Goal: Task Accomplishment & Management: Use online tool/utility

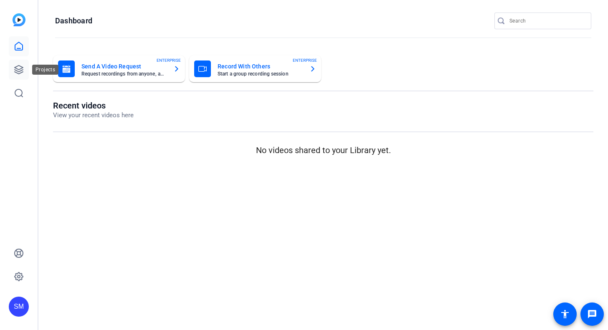
click at [16, 71] on icon at bounding box center [19, 70] width 10 height 10
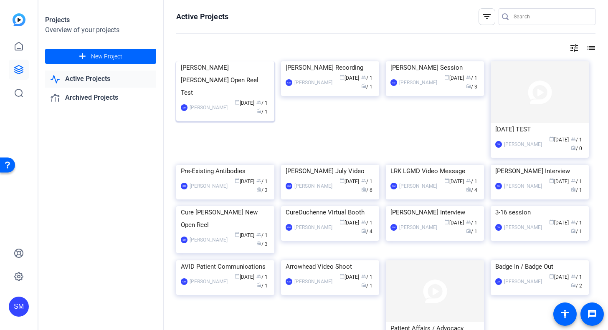
click at [224, 99] on div "Duncan Steven Molly Open Reel Test" at bounding box center [225, 80] width 89 height 38
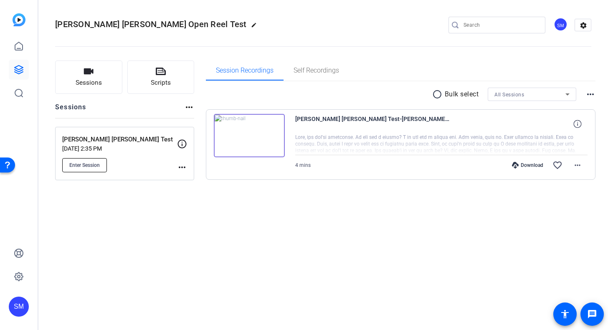
click at [74, 162] on span "Enter Session" at bounding box center [84, 165] width 30 height 7
click at [69, 72] on button "Sessions" at bounding box center [88, 77] width 67 height 33
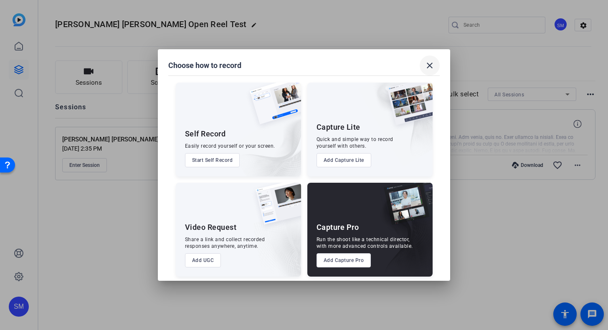
click at [426, 65] on mat-icon "close" at bounding box center [430, 66] width 10 height 10
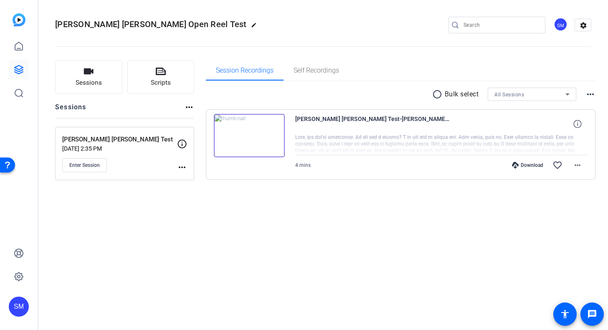
click at [109, 140] on p "[PERSON_NAME] [PERSON_NAME] Test" at bounding box center [119, 140] width 115 height 10
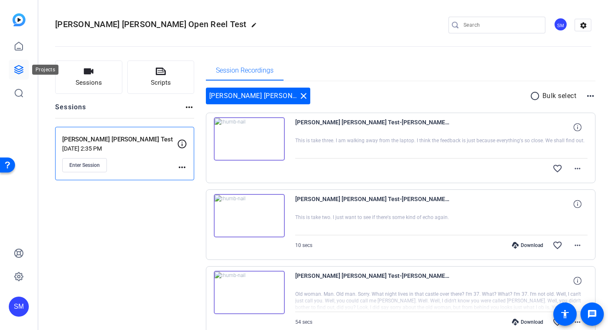
click at [18, 69] on icon at bounding box center [19, 70] width 8 height 8
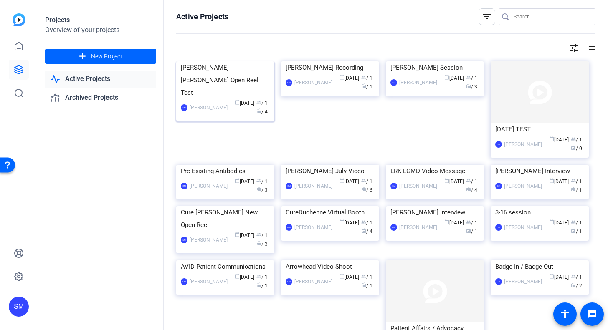
click at [235, 99] on div "Duncan Steven Molly Open Reel Test" at bounding box center [225, 80] width 89 height 38
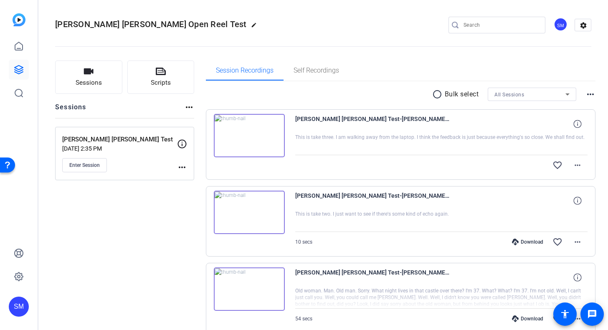
click at [235, 125] on img at bounding box center [249, 135] width 71 height 43
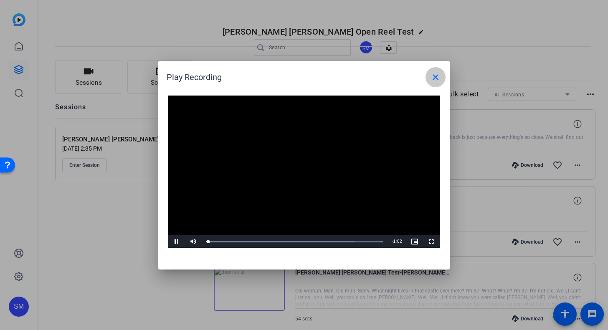
click at [431, 80] on mat-icon "close" at bounding box center [435, 77] width 10 height 10
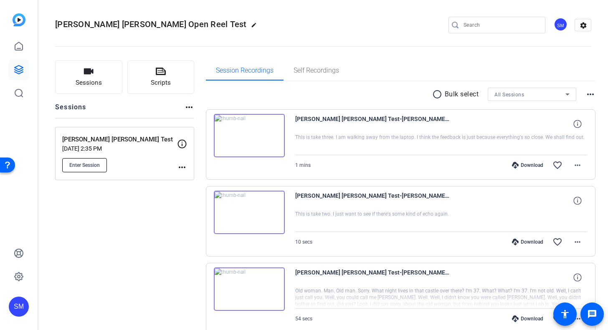
click at [92, 166] on span "Enter Session" at bounding box center [84, 165] width 30 height 7
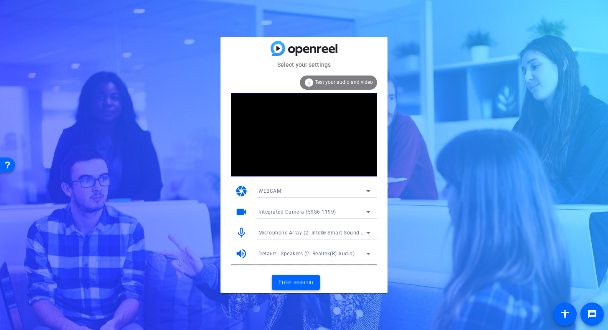
click at [307, 283] on span "Enter session" at bounding box center [295, 282] width 35 height 9
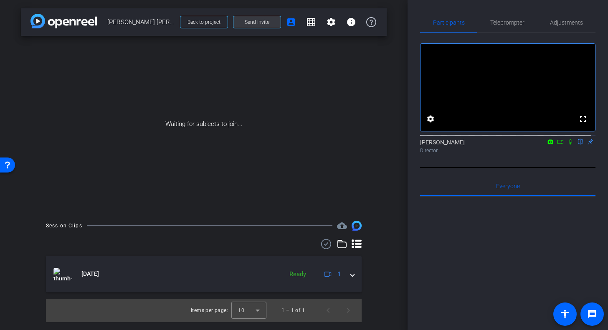
click at [270, 22] on span at bounding box center [256, 22] width 47 height 20
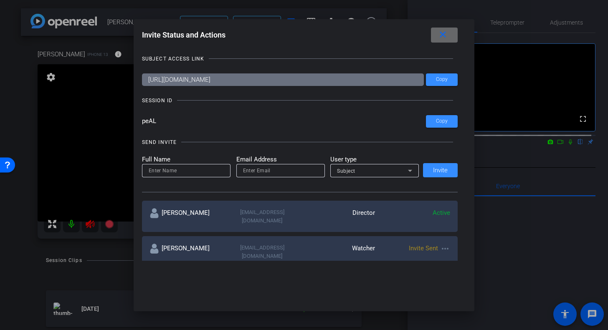
click at [447, 38] on mat-icon "close" at bounding box center [442, 35] width 10 height 10
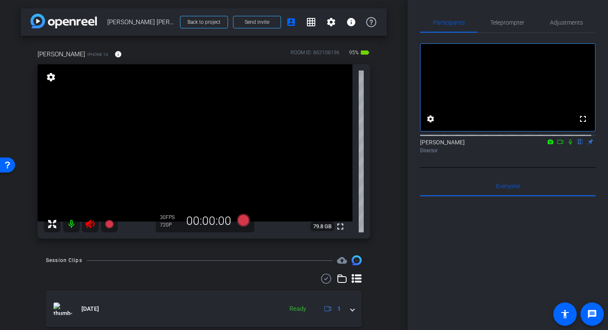
click at [86, 227] on icon at bounding box center [90, 224] width 10 height 10
click at [511, 24] on span "Teleprompter" at bounding box center [507, 23] width 34 height 6
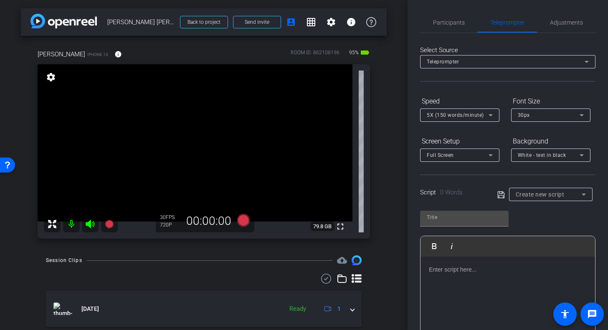
click at [579, 195] on icon at bounding box center [584, 195] width 10 height 10
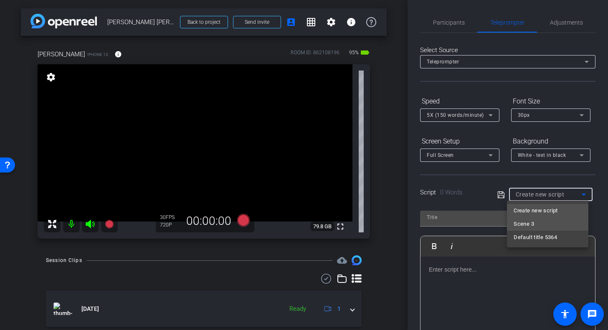
click at [523, 220] on span "Scene 3" at bounding box center [523, 224] width 20 height 10
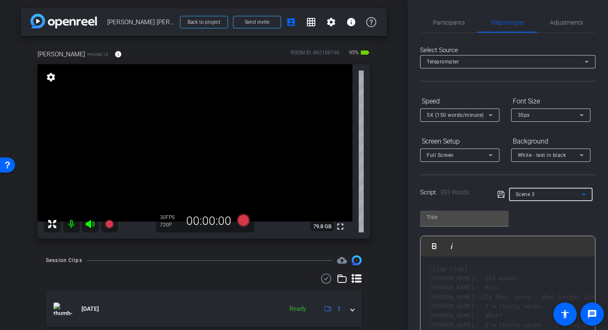
type input "Scene 3"
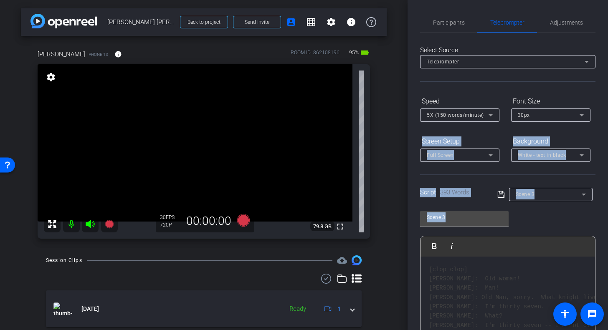
drag, startPoint x: 603, startPoint y: 120, endPoint x: 589, endPoint y: 208, distance: 89.6
click at [589, 208] on div "Participants Teleprompter Adjustments settings Steven Mousterakis flip Director…" at bounding box center [507, 165] width 200 height 330
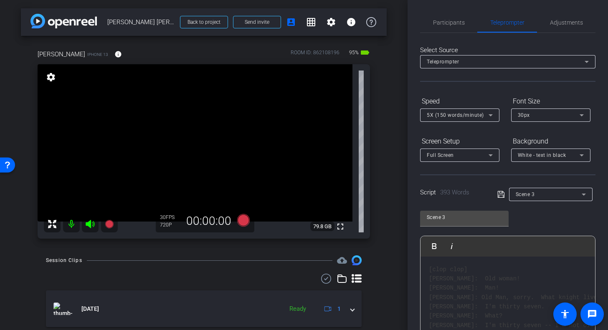
click at [589, 210] on div "Scene 3 Play Play from this location Play Selected Play and display the selecte…" at bounding box center [507, 273] width 175 height 136
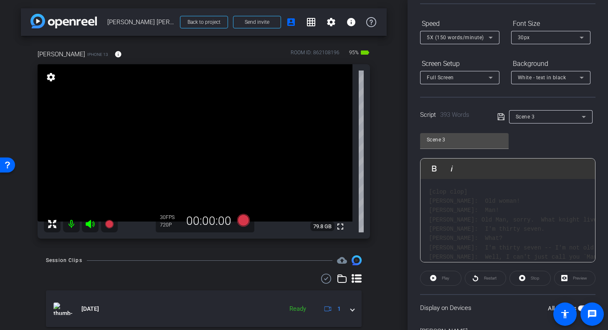
scroll to position [125, 0]
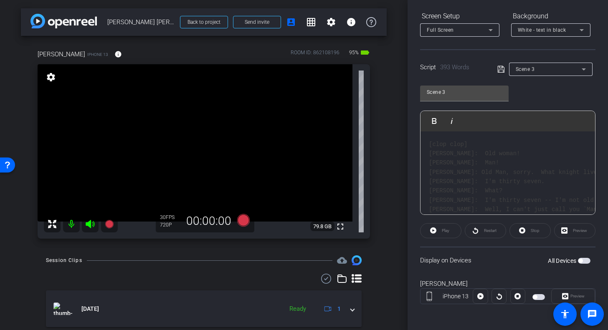
click at [582, 260] on span "button" at bounding box center [584, 261] width 13 height 6
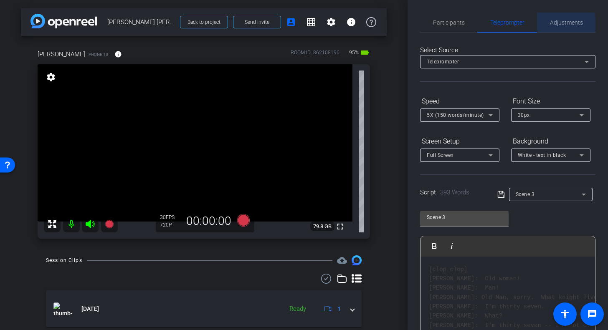
click at [556, 24] on span "Adjustments" at bounding box center [566, 23] width 33 height 6
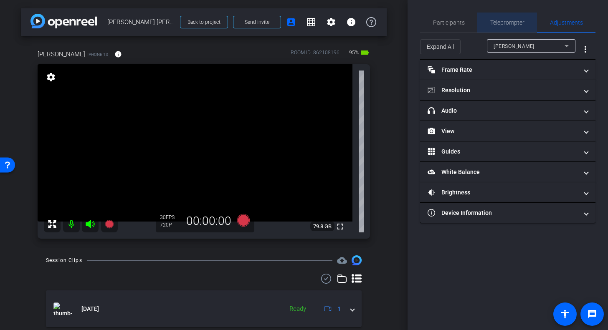
click at [505, 23] on span "Teleprompter" at bounding box center [507, 23] width 34 height 6
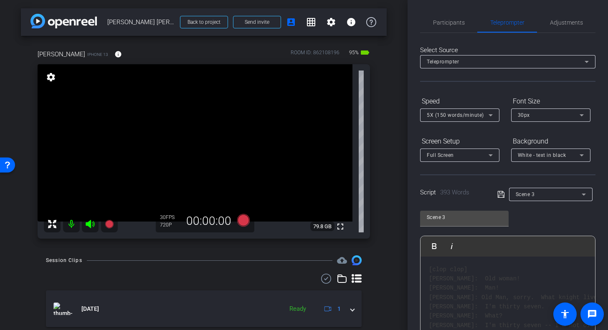
click at [493, 114] on icon at bounding box center [490, 115] width 10 height 10
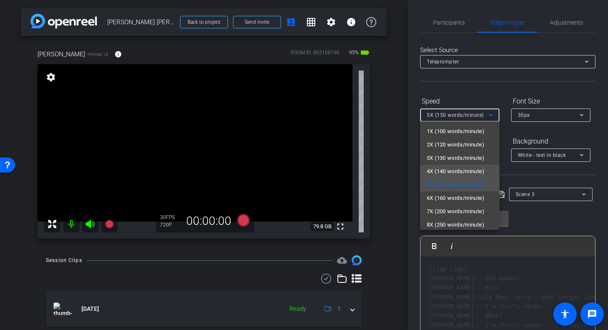
click at [440, 168] on span "4X (140 words/minute)" at bounding box center [456, 172] width 58 height 10
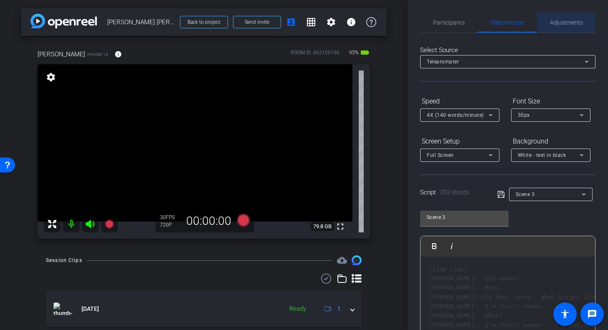
click at [563, 25] on span "Adjustments" at bounding box center [566, 23] width 33 height 6
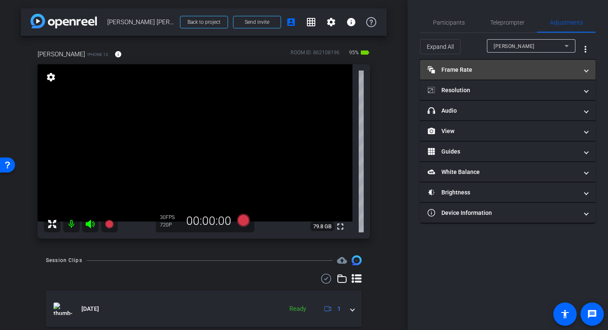
click at [586, 68] on span at bounding box center [585, 70] width 3 height 9
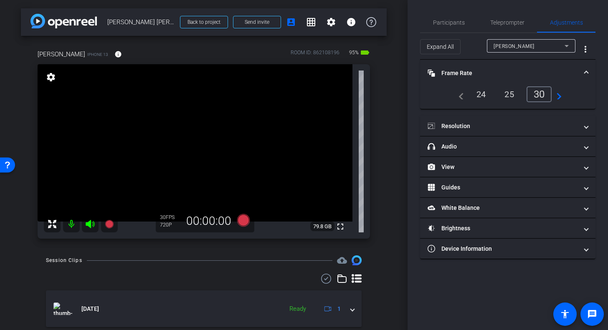
click at [474, 91] on div "24" at bounding box center [481, 94] width 22 height 14
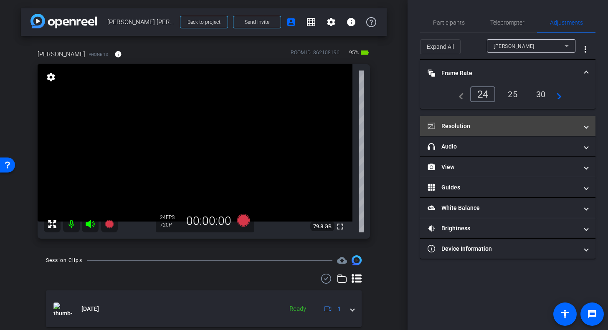
click at [476, 130] on mat-expansion-panel-header "Resolution" at bounding box center [507, 126] width 175 height 20
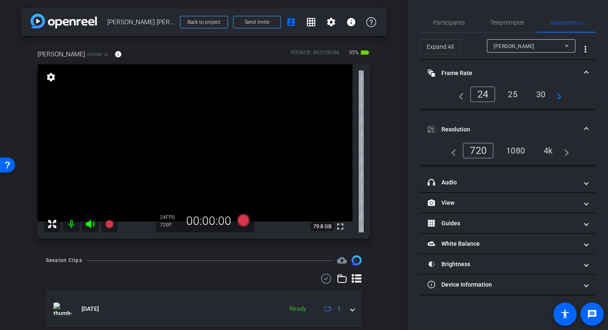
click at [520, 148] on div "1080" at bounding box center [515, 151] width 31 height 14
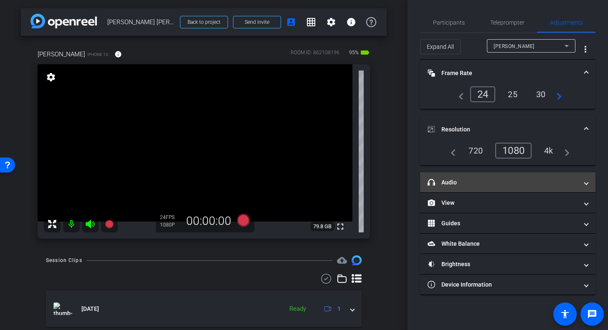
click at [486, 180] on mat-panel-title "headphone icon Audio" at bounding box center [502, 182] width 150 height 9
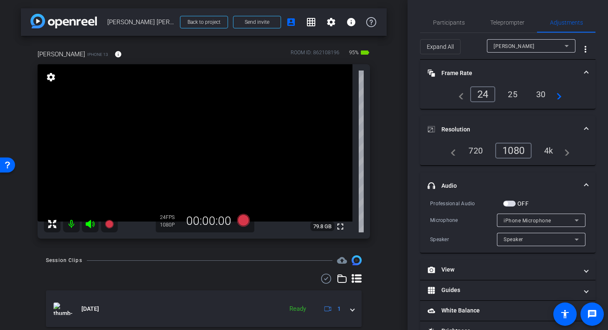
click at [511, 203] on span "button" at bounding box center [509, 204] width 13 height 6
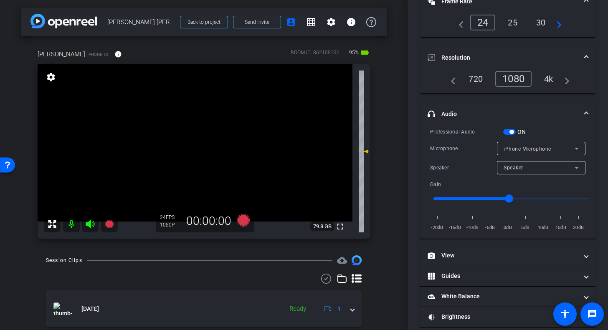
scroll to position [100, 0]
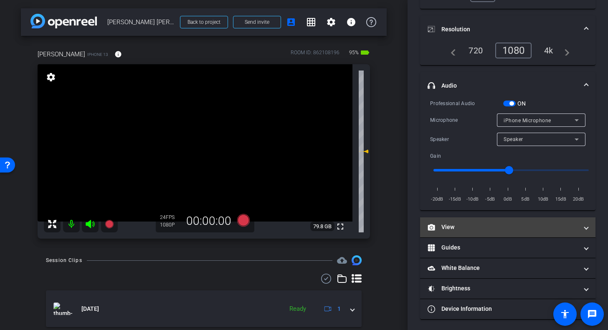
click at [584, 223] on span at bounding box center [585, 227] width 3 height 9
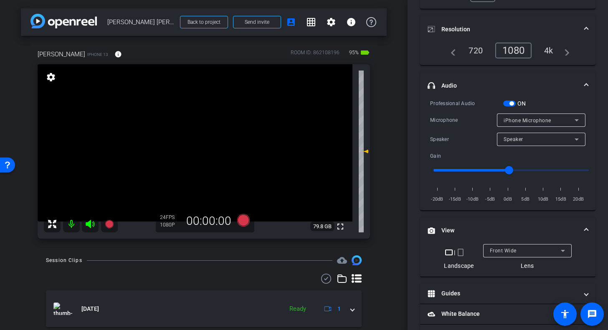
click at [561, 248] on icon at bounding box center [563, 251] width 10 height 10
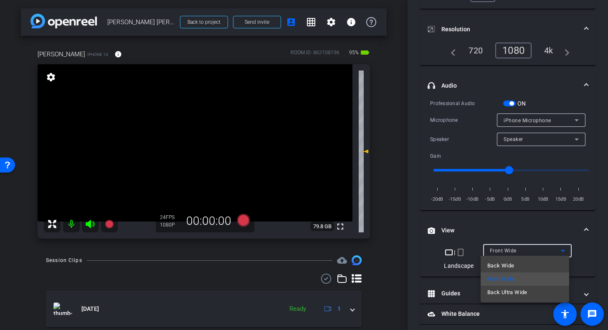
click at [457, 253] on div at bounding box center [304, 165] width 608 height 330
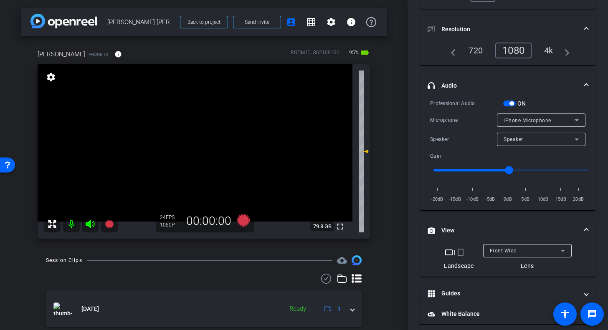
click at [456, 252] on mat-icon "crop_portrait" at bounding box center [460, 253] width 10 height 10
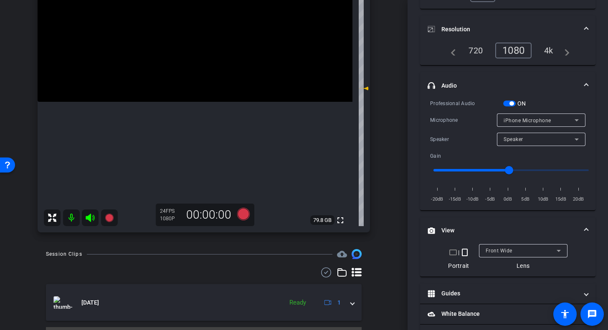
scroll to position [140, 0]
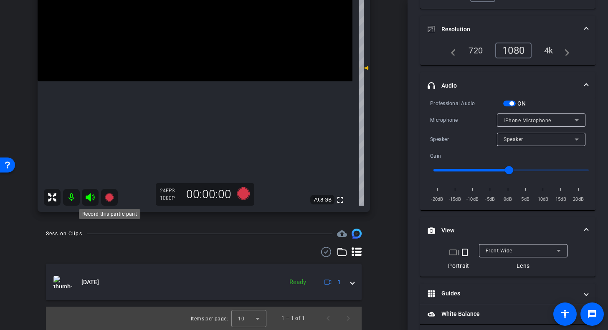
click at [111, 195] on icon at bounding box center [109, 197] width 8 height 8
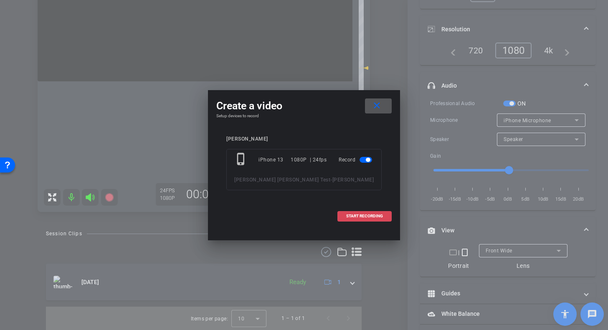
click at [367, 219] on span at bounding box center [364, 216] width 53 height 20
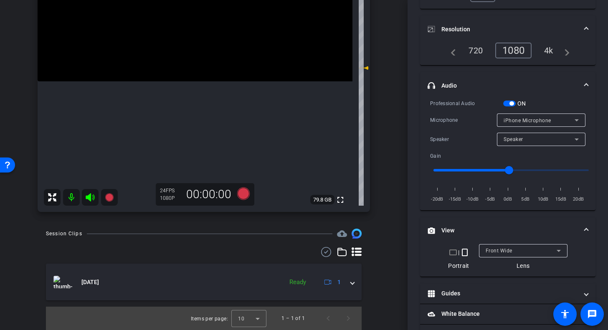
scroll to position [110, 0]
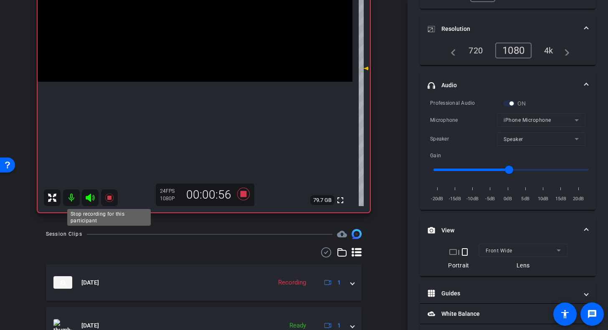
click at [107, 197] on icon at bounding box center [109, 198] width 8 height 8
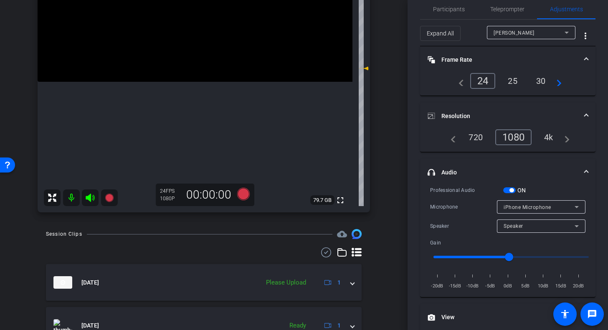
scroll to position [0, 0]
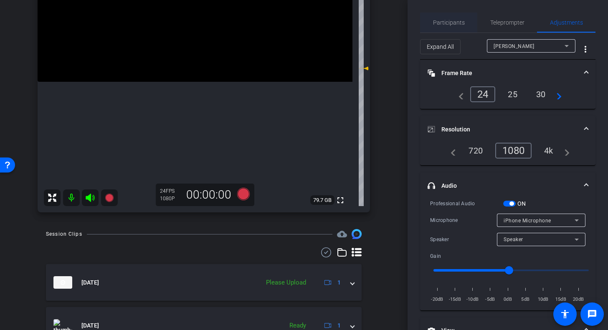
click at [448, 24] on span "Participants" at bounding box center [449, 23] width 32 height 6
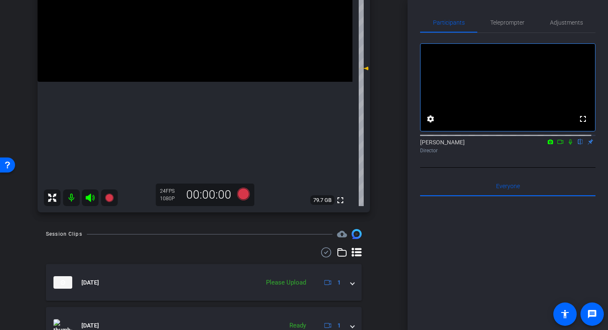
click at [569, 145] on icon at bounding box center [570, 141] width 3 height 5
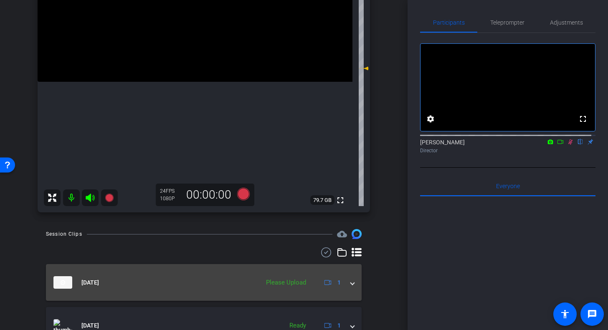
click at [291, 283] on div "Please Upload" at bounding box center [286, 283] width 48 height 10
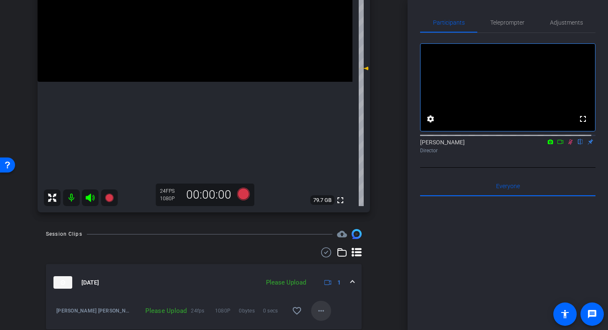
click at [316, 308] on mat-icon "more_horiz" at bounding box center [321, 311] width 10 height 10
click at [326, 273] on span "Upload" at bounding box center [329, 273] width 33 height 10
click at [319, 311] on mat-icon "more_horiz" at bounding box center [321, 313] width 10 height 10
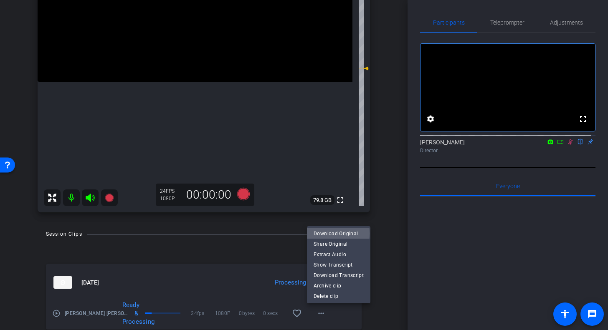
click at [336, 234] on span "Download Original" at bounding box center [338, 234] width 50 height 10
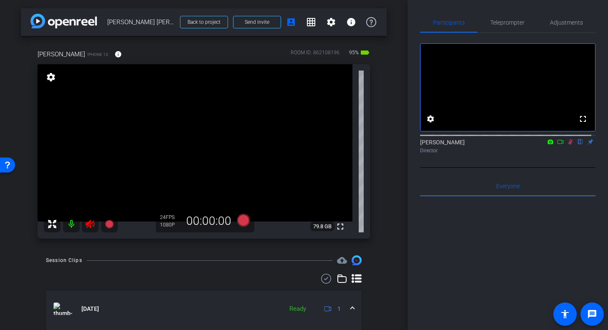
click at [90, 223] on icon at bounding box center [90, 224] width 9 height 8
click at [555, 18] on span "Adjustments" at bounding box center [566, 23] width 33 height 20
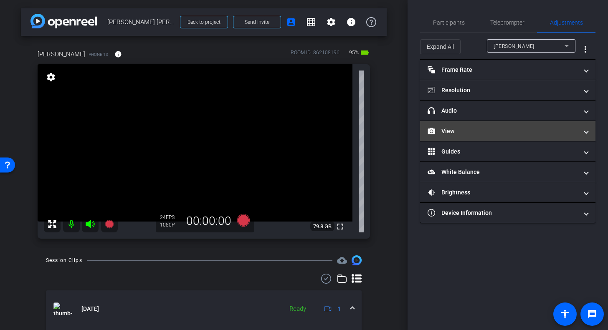
click at [500, 129] on mat-panel-title "View" at bounding box center [502, 131] width 150 height 9
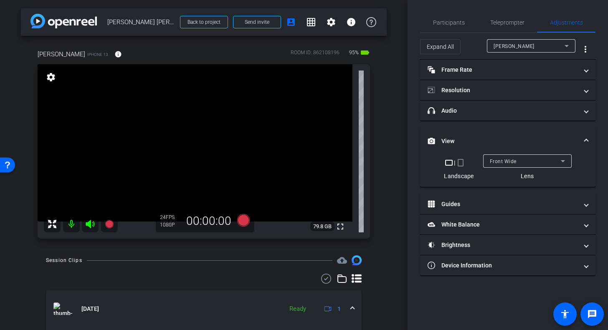
click at [461, 162] on mat-icon "crop_portrait" at bounding box center [460, 163] width 10 height 10
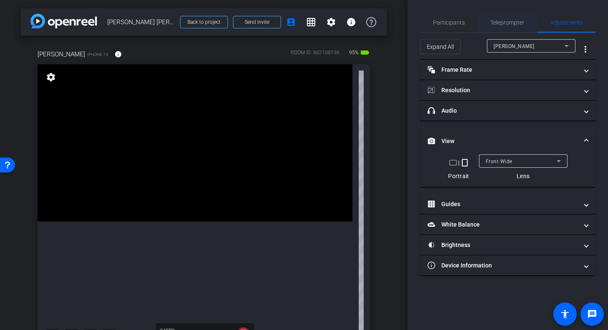
click at [511, 23] on span "Teleprompter" at bounding box center [507, 23] width 34 height 6
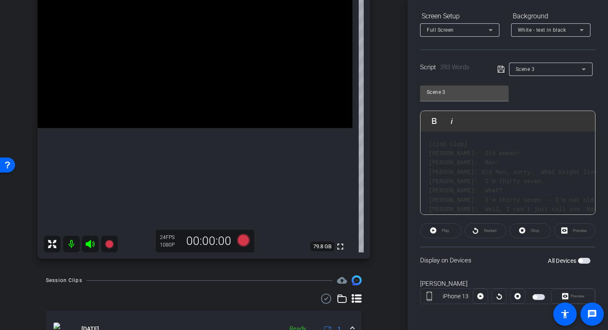
scroll to position [87, 0]
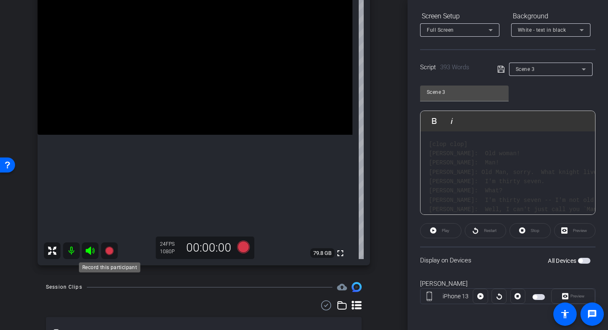
click at [110, 253] on icon at bounding box center [109, 251] width 8 height 8
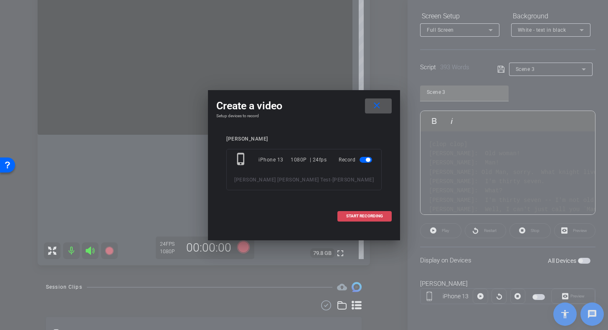
click at [364, 215] on span "START RECORDING" at bounding box center [364, 216] width 37 height 4
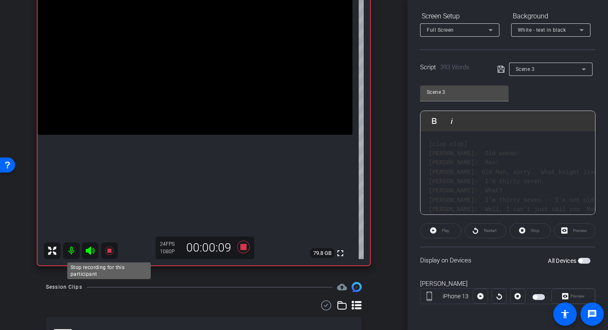
click at [107, 253] on icon at bounding box center [109, 251] width 10 height 10
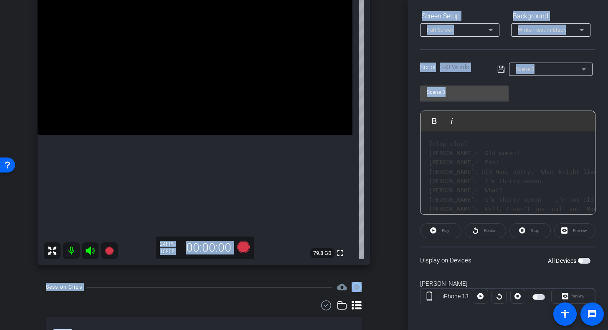
drag, startPoint x: 407, startPoint y: 118, endPoint x: 397, endPoint y: 179, distance: 62.3
click at [397, 179] on div "arrow_back Duncan Steven Molly Test Back to project Send invite account_box gri…" at bounding box center [304, 165] width 608 height 330
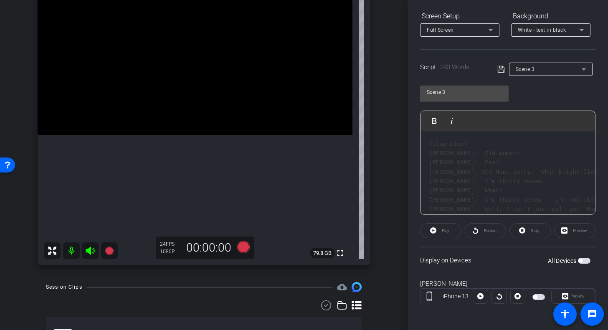
click at [395, 179] on div "arrow_back Duncan Steven Molly Test Back to project Send invite account_box gri…" at bounding box center [203, 78] width 407 height 330
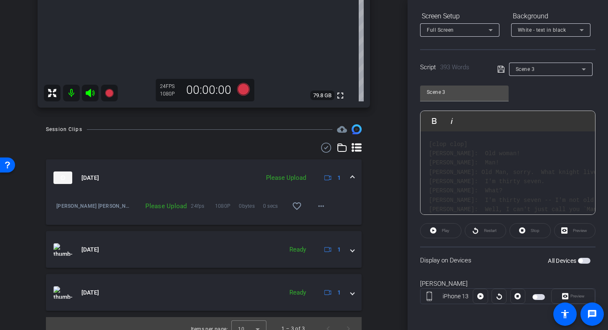
scroll to position [255, 0]
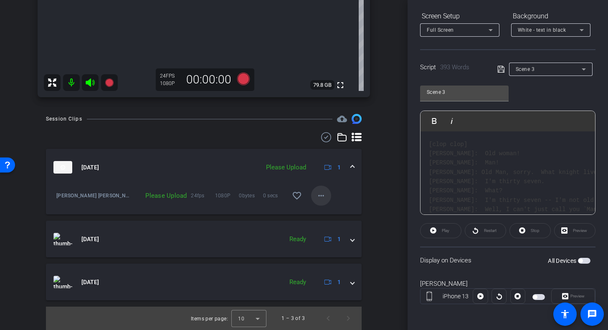
click at [316, 191] on mat-icon "more_horiz" at bounding box center [321, 196] width 10 height 10
click at [324, 210] on span "Upload" at bounding box center [329, 213] width 33 height 10
click at [317, 195] on mat-icon "more_horiz" at bounding box center [321, 196] width 10 height 10
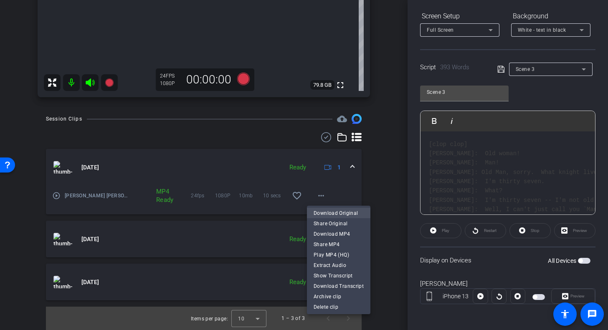
click at [318, 215] on span "Download Original" at bounding box center [338, 213] width 50 height 10
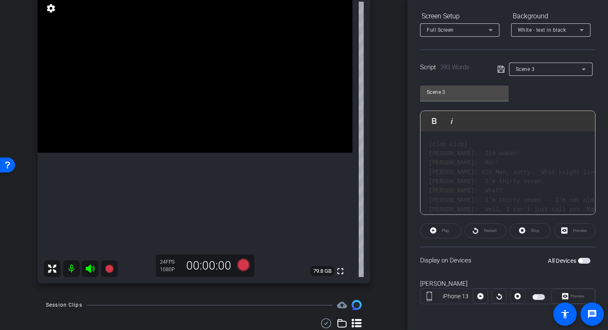
scroll to position [69, 0]
click at [112, 269] on icon at bounding box center [109, 268] width 8 height 8
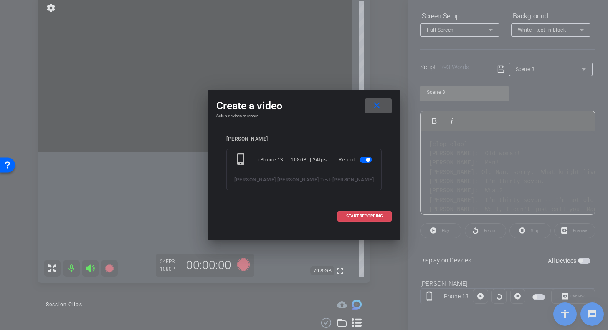
click at [364, 216] on span "START RECORDING" at bounding box center [364, 216] width 37 height 4
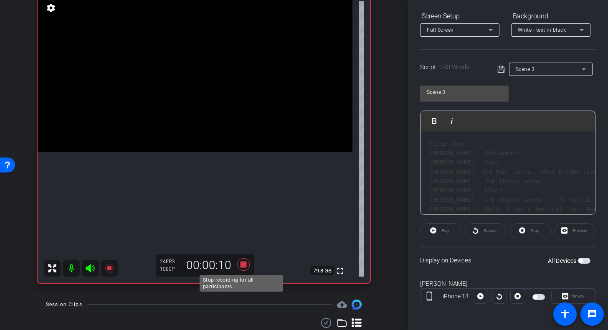
click at [237, 262] on icon at bounding box center [243, 264] width 20 height 15
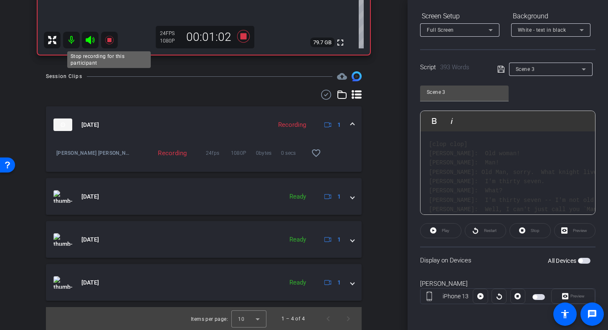
click at [111, 42] on icon at bounding box center [109, 40] width 10 height 10
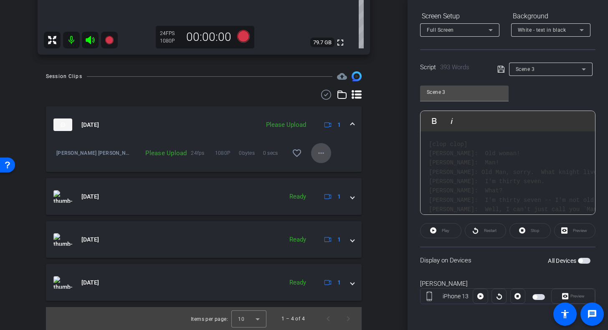
click at [316, 153] on mat-icon "more_horiz" at bounding box center [321, 153] width 10 height 10
click at [334, 169] on span "Upload" at bounding box center [329, 170] width 33 height 10
click at [316, 158] on mat-icon "more_horiz" at bounding box center [321, 156] width 10 height 10
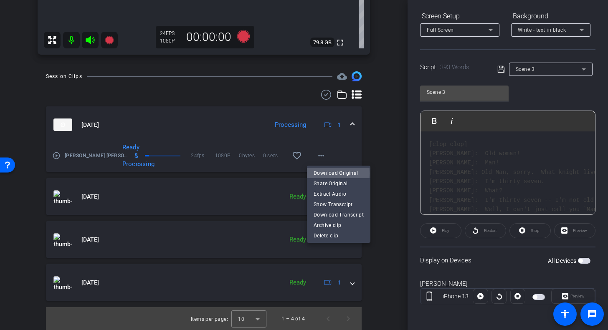
click at [320, 173] on span "Download Original" at bounding box center [338, 173] width 50 height 10
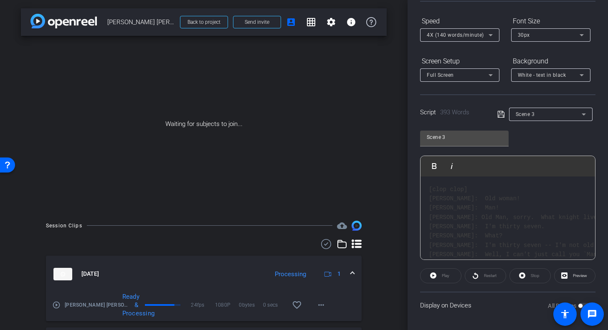
scroll to position [0, 0]
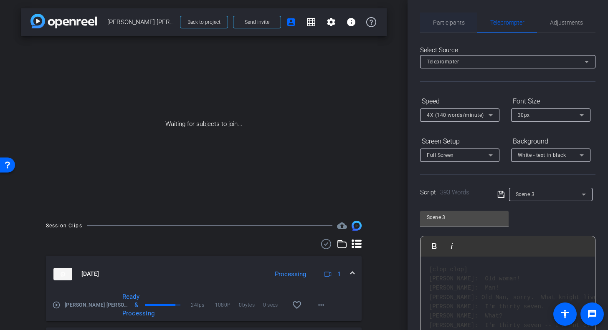
click at [449, 24] on span "Participants" at bounding box center [449, 23] width 32 height 6
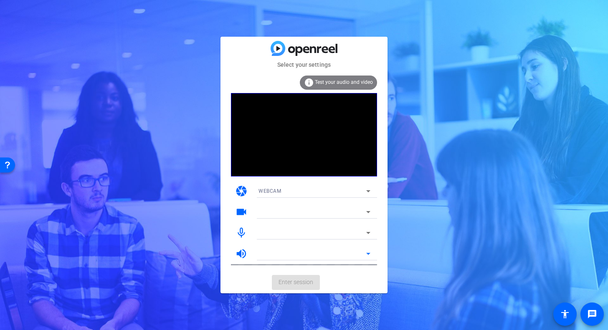
click at [324, 256] on div at bounding box center [312, 254] width 108 height 10
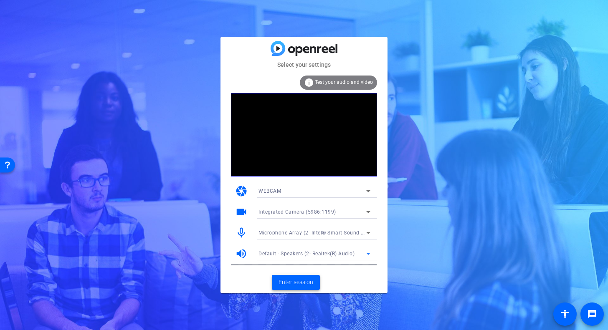
click at [301, 282] on span "Enter session" at bounding box center [295, 282] width 35 height 9
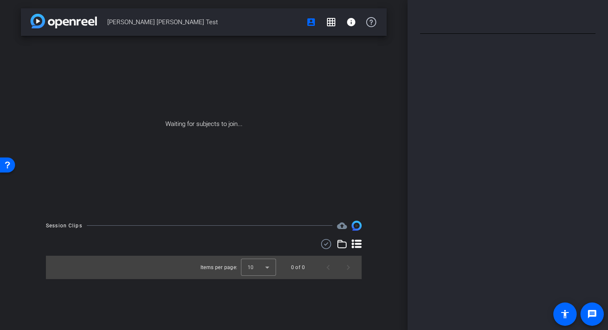
click at [462, 134] on div "Select Source Teleprompter Script 0 Words Create new script Play Play from this…" at bounding box center [507, 165] width 200 height 330
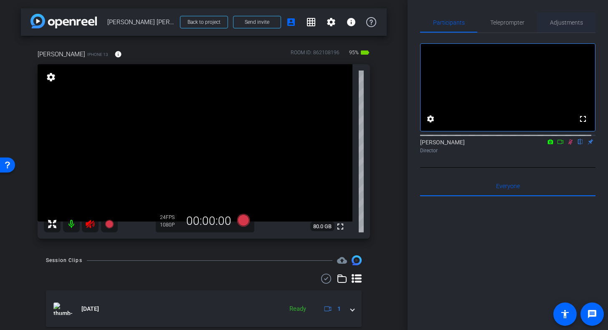
click at [563, 20] on span "Adjustments" at bounding box center [566, 23] width 33 height 6
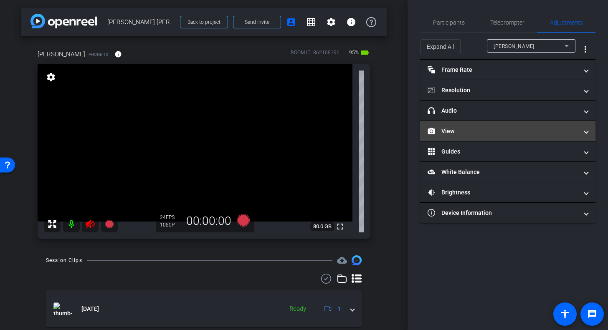
click at [449, 127] on mat-panel-title "View" at bounding box center [502, 131] width 150 height 9
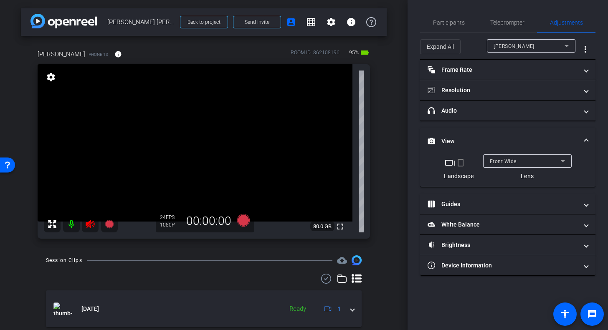
click at [457, 161] on mat-icon "crop_portrait" at bounding box center [460, 163] width 10 height 10
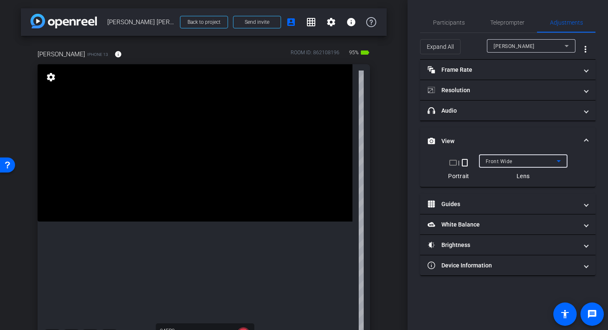
click at [558, 159] on icon at bounding box center [558, 161] width 10 height 10
click at [556, 162] on icon at bounding box center [558, 161] width 10 height 10
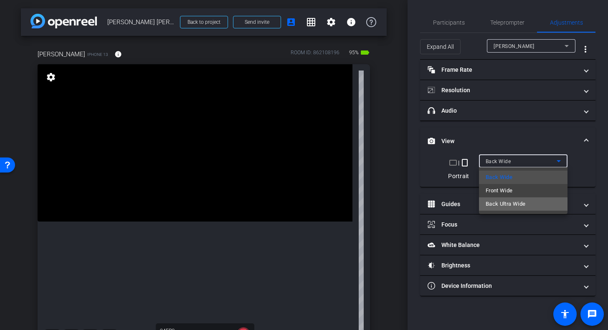
click at [509, 199] on span "Back Ultra Wide" at bounding box center [505, 204] width 40 height 10
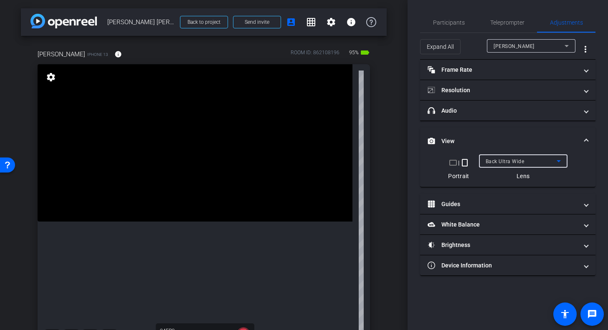
click at [558, 160] on icon at bounding box center [558, 161] width 10 height 10
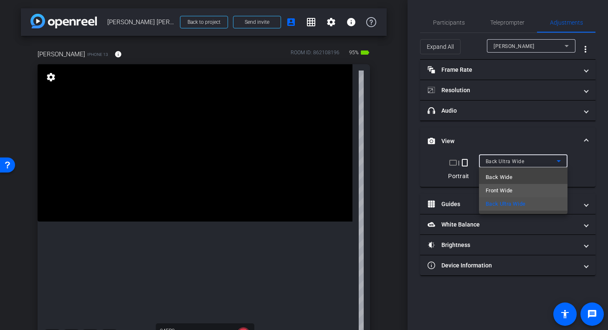
click at [508, 191] on span "Front Wide" at bounding box center [498, 191] width 27 height 10
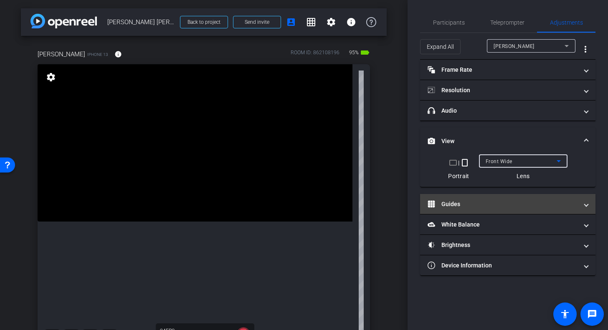
click at [583, 207] on span "Guides" at bounding box center [505, 204] width 157 height 9
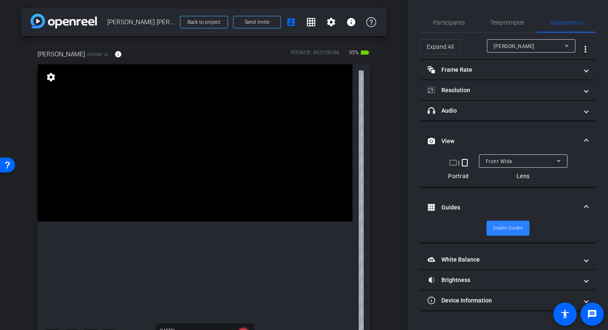
click at [503, 232] on span "Enable Guides" at bounding box center [508, 228] width 30 height 13
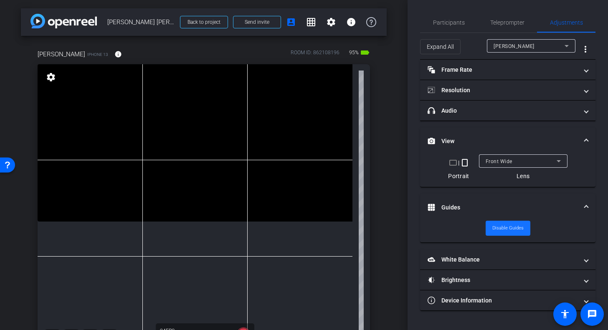
click at [503, 232] on span "Disable Guides" at bounding box center [507, 228] width 31 height 13
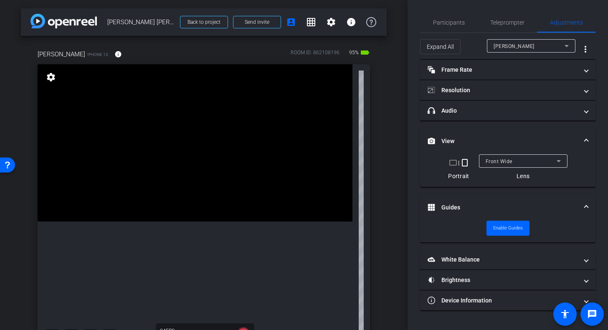
click at [586, 203] on span at bounding box center [585, 207] width 3 height 9
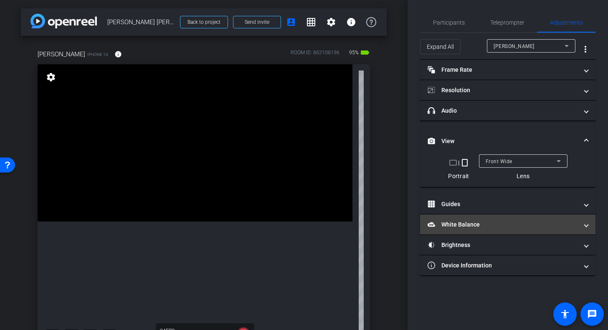
click at [586, 222] on span at bounding box center [585, 224] width 3 height 9
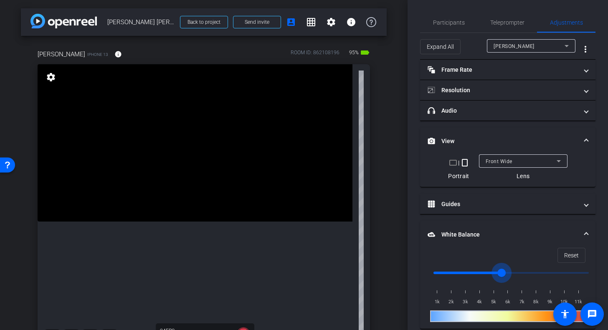
type input "1000"
drag, startPoint x: 433, startPoint y: 267, endPoint x: 358, endPoint y: 278, distance: 75.9
click at [425, 278] on input "range" at bounding box center [511, 273] width 173 height 18
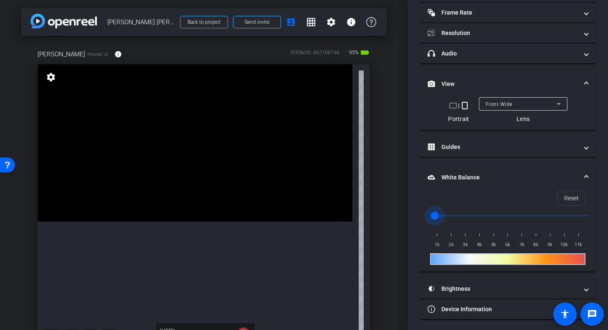
scroll to position [58, 0]
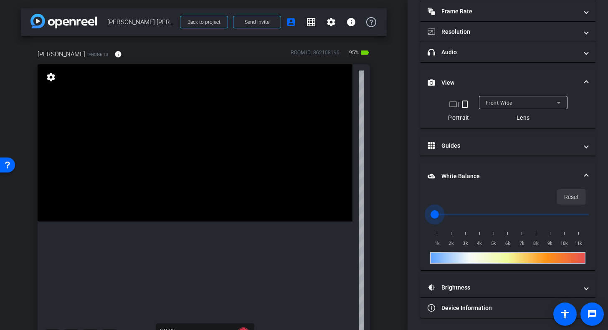
click at [573, 197] on span "Reset" at bounding box center [571, 197] width 15 height 16
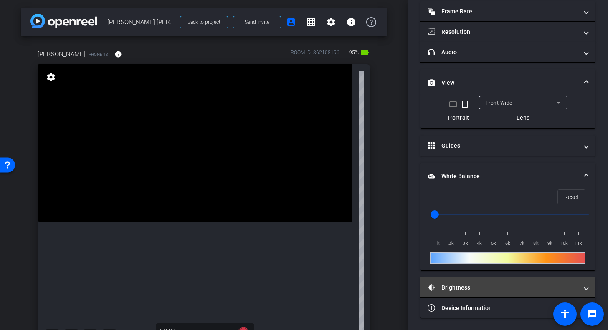
click at [470, 282] on mat-expansion-panel-header "Brightness" at bounding box center [507, 288] width 175 height 20
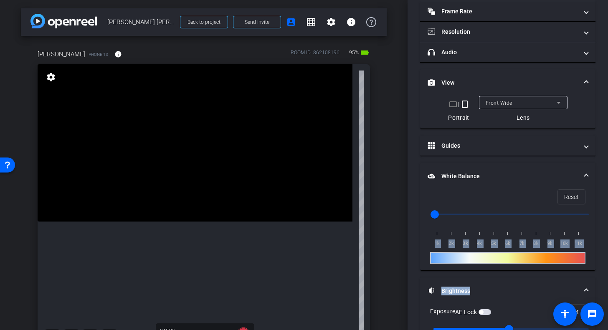
drag, startPoint x: 602, startPoint y: 194, endPoint x: 601, endPoint y: 228, distance: 34.7
click at [601, 271] on div "Participants Teleprompter Adjustments settings Steven Mousterakis flip Director…" at bounding box center [507, 165] width 200 height 330
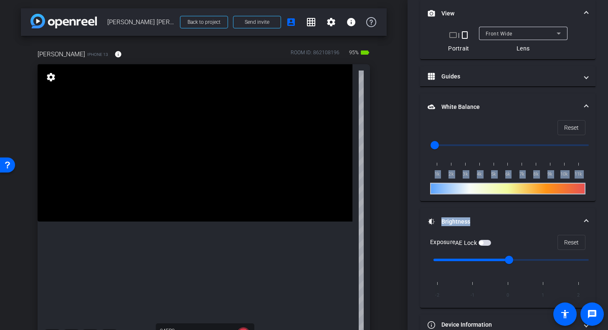
scroll to position [144, 0]
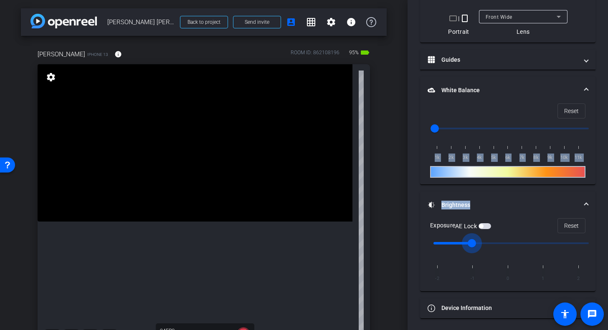
drag, startPoint x: 508, startPoint y: 241, endPoint x: 487, endPoint y: 230, distance: 23.3
click at [487, 234] on input "range" at bounding box center [511, 243] width 173 height 18
click at [488, 223] on span "button" at bounding box center [484, 226] width 13 height 6
drag, startPoint x: 470, startPoint y: 237, endPoint x: 457, endPoint y: 249, distance: 17.1
click at [457, 249] on input "range" at bounding box center [511, 243] width 173 height 18
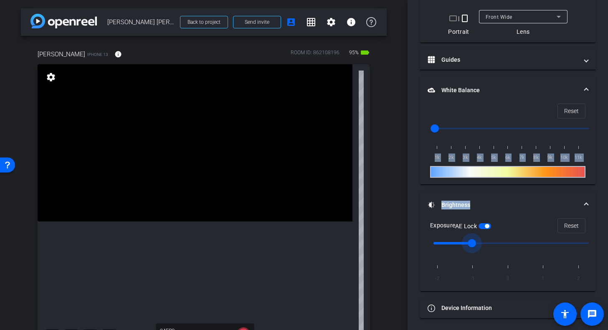
click at [486, 223] on span "button" at bounding box center [484, 226] width 13 height 6
click at [568, 225] on span "Reset" at bounding box center [571, 226] width 15 height 16
type input "0"
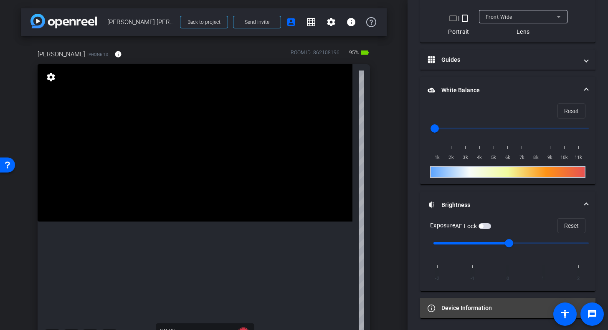
click at [468, 309] on mat-panel-title "Device Information" at bounding box center [502, 308] width 150 height 9
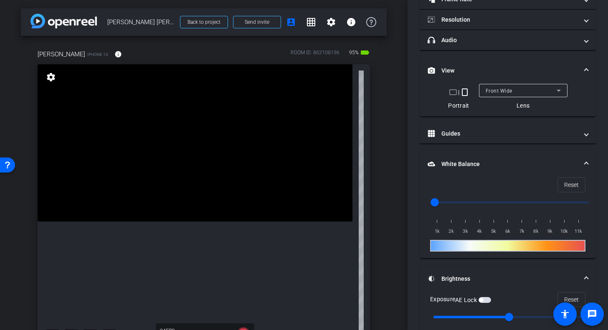
scroll to position [0, 0]
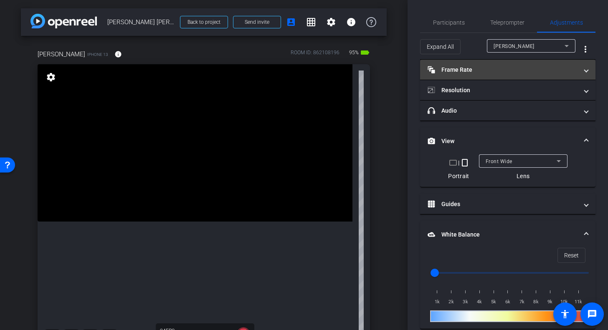
click at [578, 69] on span "Frame Rate Frame Rate" at bounding box center [505, 70] width 157 height 9
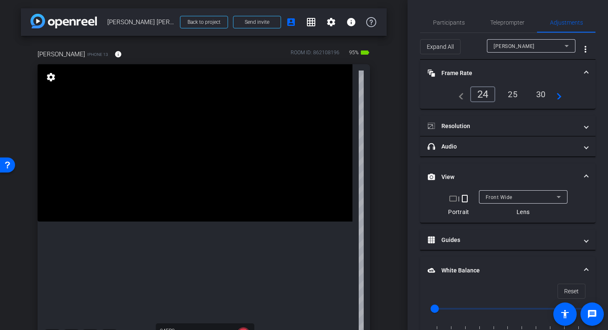
click at [578, 69] on span "Frame Rate Frame Rate" at bounding box center [505, 73] width 157 height 9
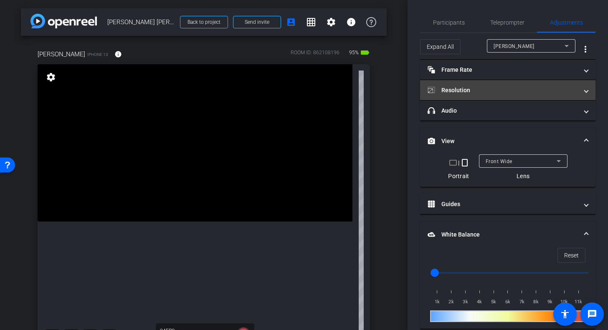
click at [581, 85] on mat-expansion-panel-header "Resolution" at bounding box center [507, 90] width 175 height 20
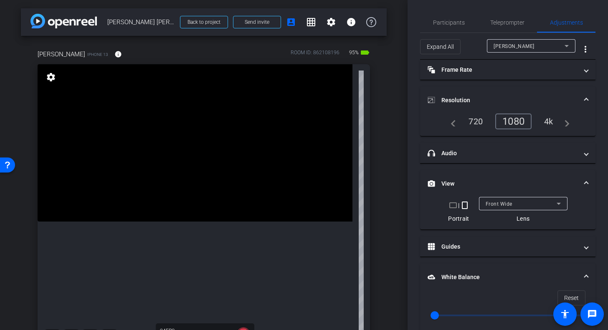
click at [581, 85] on mat-accordion "Frame Rate Frame Rate navigate_before 24 25 30 navigate_next Resolution navigat…" at bounding box center [507, 329] width 175 height 538
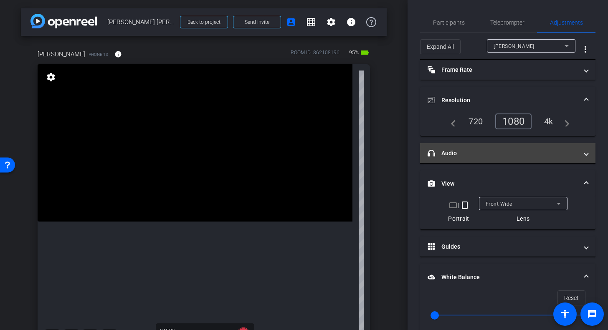
click at [578, 153] on span "headphone icon Audio" at bounding box center [505, 153] width 157 height 9
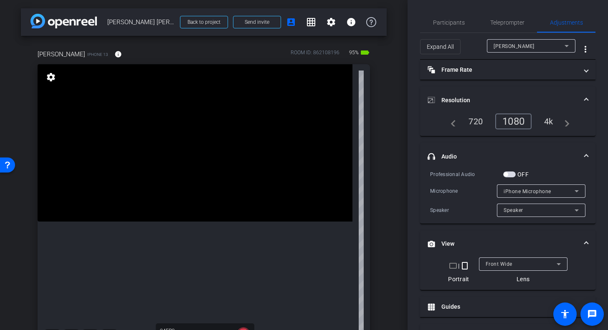
click at [584, 96] on span at bounding box center [585, 100] width 3 height 9
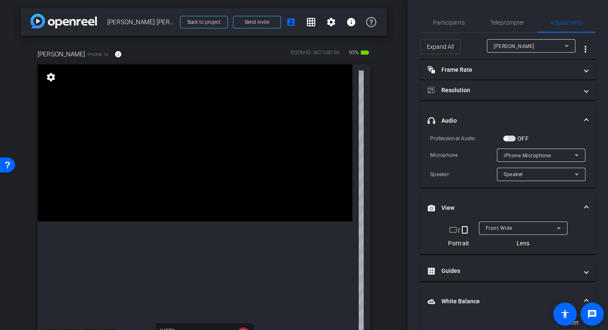
click at [571, 173] on icon at bounding box center [576, 174] width 10 height 10
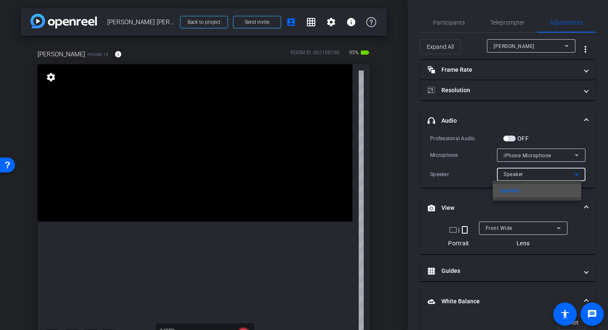
click at [581, 117] on div at bounding box center [304, 165] width 608 height 330
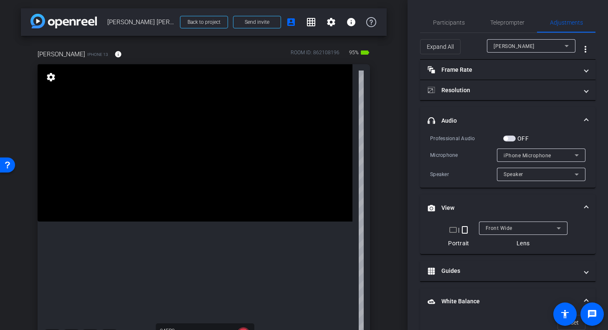
click at [584, 117] on span at bounding box center [585, 120] width 3 height 9
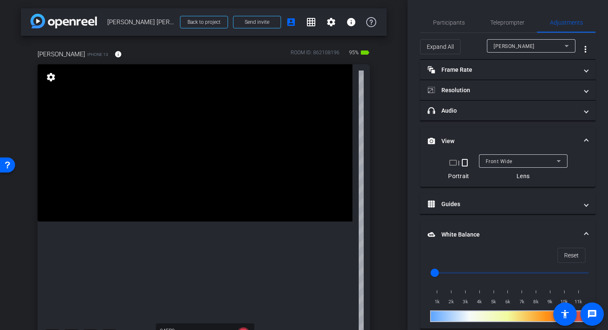
click at [584, 137] on span at bounding box center [585, 141] width 3 height 9
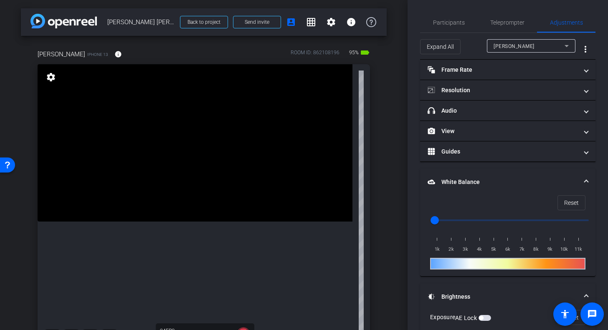
click at [582, 176] on mat-expansion-panel-header "White Balance White Balance" at bounding box center [507, 182] width 175 height 27
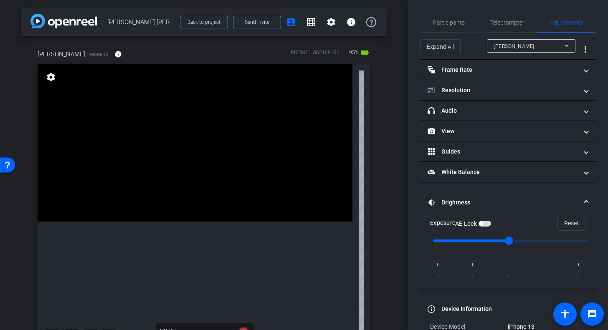
click at [584, 198] on span at bounding box center [585, 202] width 3 height 9
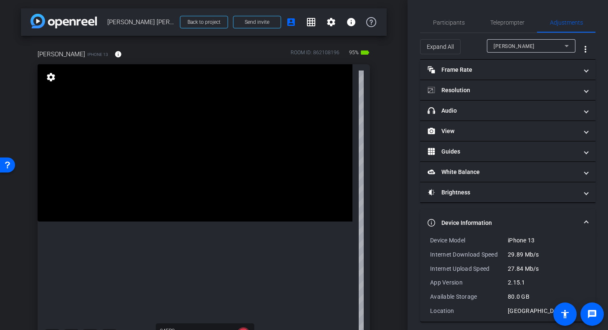
click at [583, 217] on mat-expansion-panel-header "Device Information" at bounding box center [507, 223] width 175 height 27
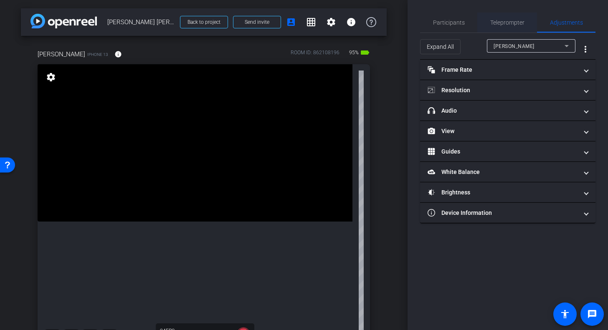
click at [499, 23] on span "Teleprompter" at bounding box center [507, 23] width 34 height 6
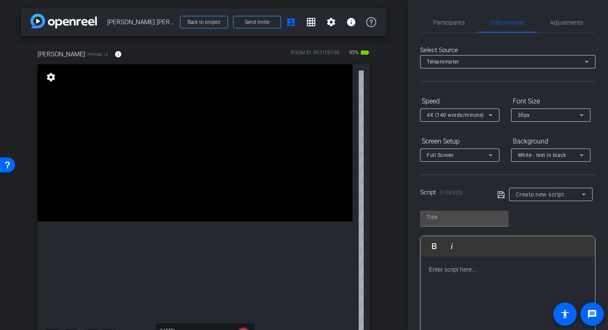
click at [581, 195] on icon at bounding box center [583, 195] width 4 height 2
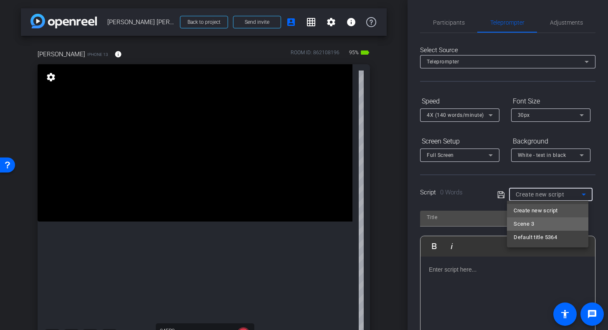
click at [524, 219] on span "Scene 3" at bounding box center [523, 224] width 20 height 10
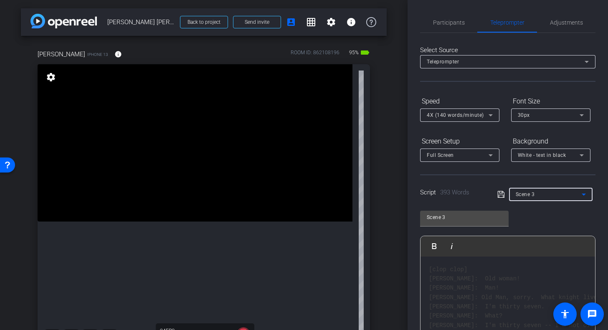
click at [573, 195] on div "Scene 3" at bounding box center [549, 194] width 66 height 10
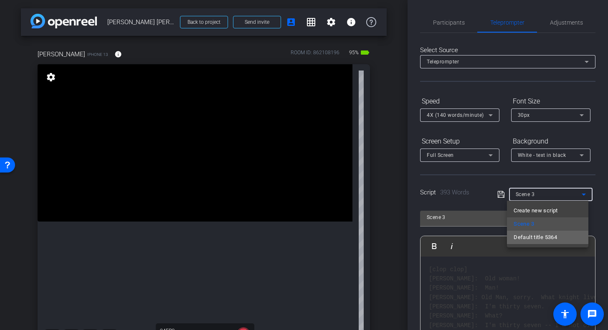
click at [541, 238] on span "Default title 5364" at bounding box center [534, 238] width 43 height 10
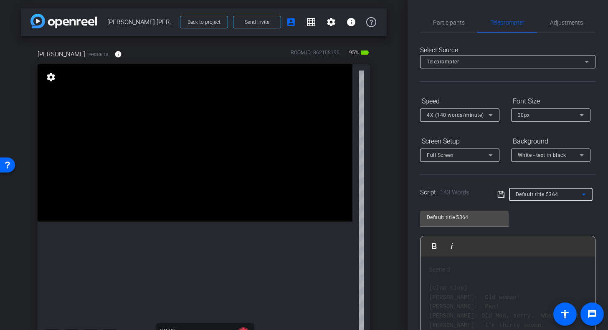
click at [581, 194] on icon at bounding box center [583, 195] width 4 height 2
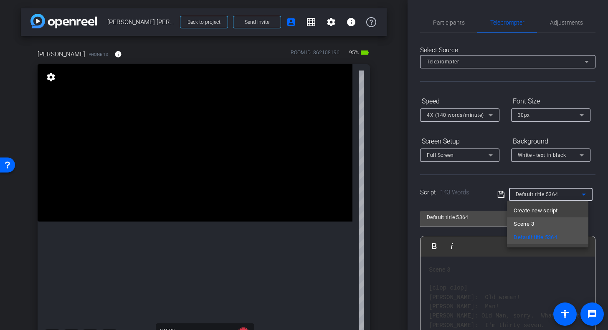
click at [536, 226] on mat-option "Scene 3" at bounding box center [547, 223] width 81 height 13
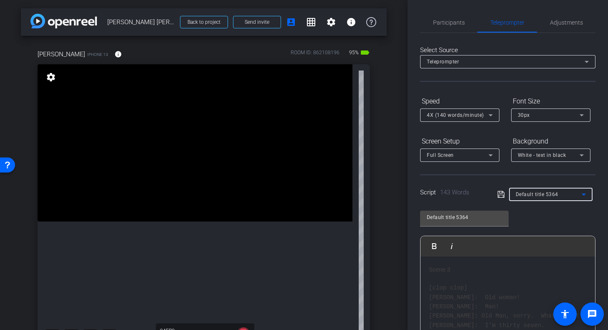
type input "Scene 3"
drag, startPoint x: 603, startPoint y: 168, endPoint x: 605, endPoint y: 194, distance: 26.4
click at [605, 194] on div "Participants Teleprompter Adjustments settings Steven Mousterakis flip Director…" at bounding box center [507, 165] width 200 height 330
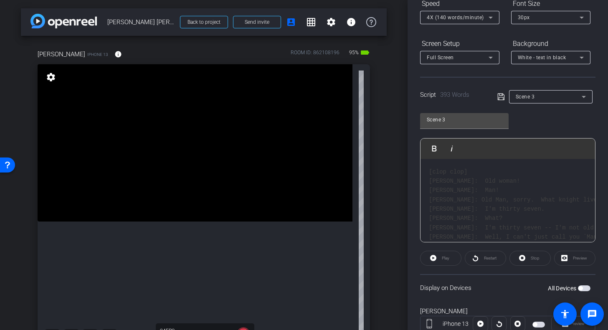
scroll to position [125, 0]
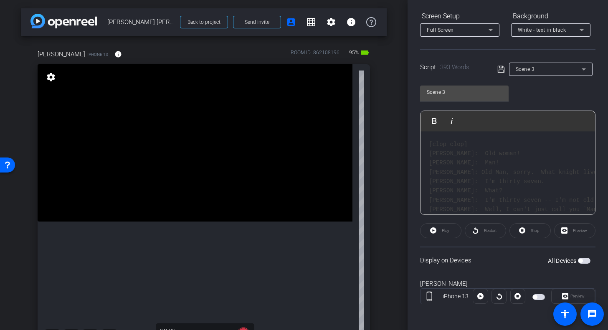
click at [441, 230] on div "Play" at bounding box center [440, 230] width 41 height 15
click at [578, 258] on span "button" at bounding box center [584, 261] width 13 height 6
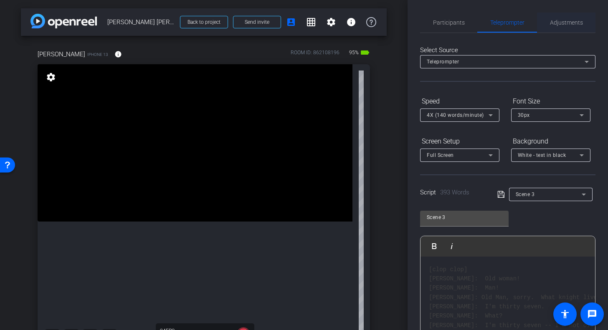
click at [566, 20] on span "Adjustments" at bounding box center [566, 23] width 33 height 6
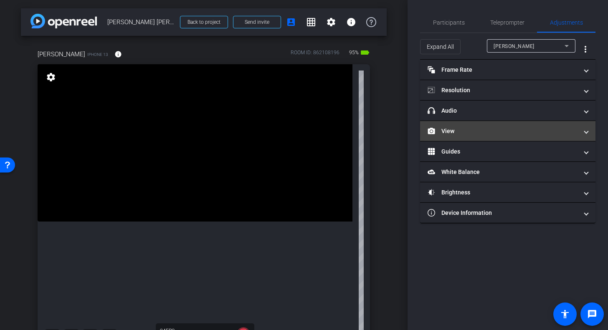
click at [483, 130] on mat-panel-title "View" at bounding box center [502, 131] width 150 height 9
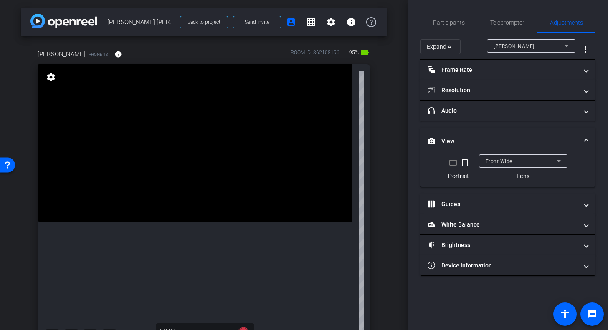
click at [455, 163] on mat-icon "crop_landscape" at bounding box center [453, 163] width 10 height 10
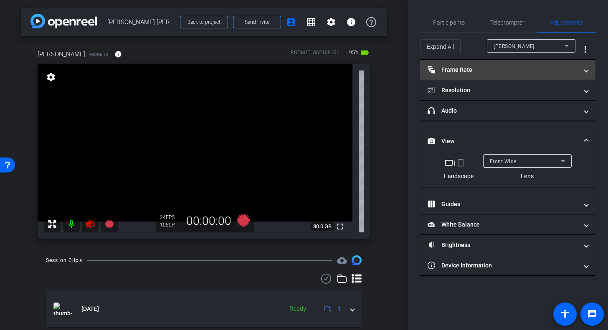
click at [594, 68] on mat-expansion-panel-header "Frame Rate Frame Rate" at bounding box center [507, 70] width 175 height 20
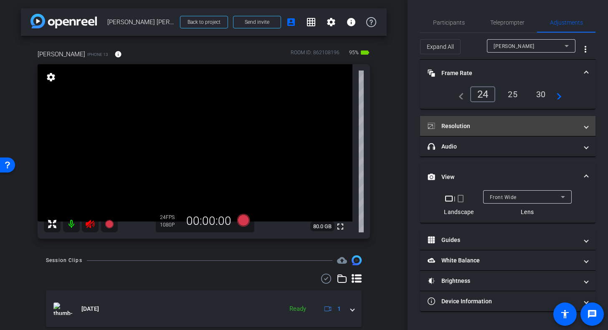
click at [583, 125] on span "Resolution" at bounding box center [505, 126] width 157 height 9
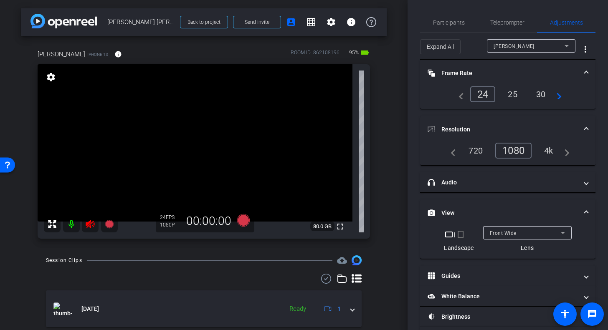
click at [547, 148] on div "4k" at bounding box center [549, 151] width 22 height 14
click at [514, 148] on div "1080" at bounding box center [511, 151] width 31 height 14
click at [473, 152] on div "720" at bounding box center [475, 151] width 27 height 14
click at [525, 146] on div "1080" at bounding box center [515, 151] width 31 height 14
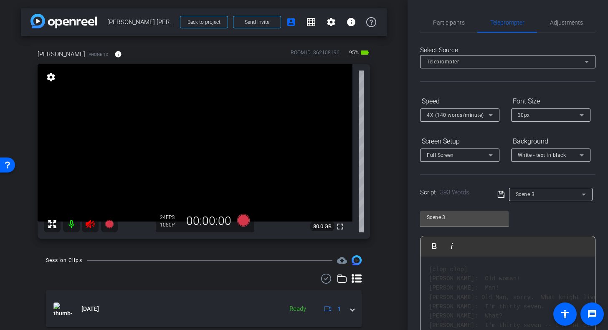
scroll to position [125, 0]
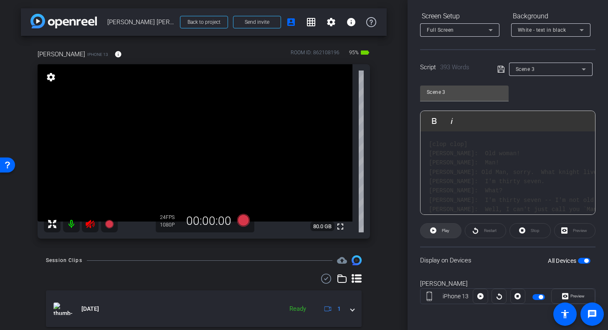
click at [432, 231] on icon at bounding box center [433, 230] width 6 height 6
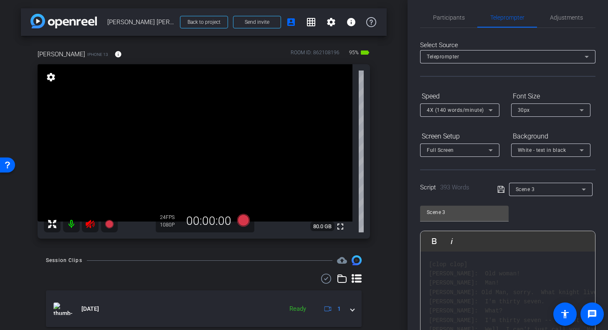
scroll to position [4, 0]
click at [488, 110] on icon at bounding box center [490, 111] width 10 height 10
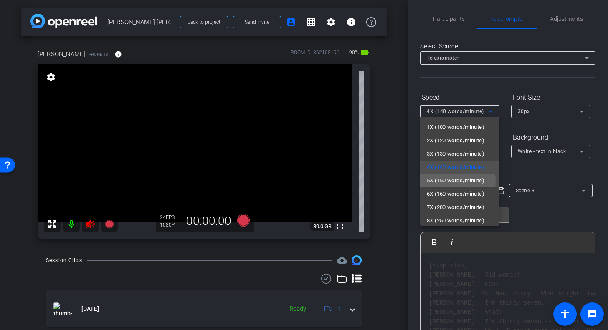
click at [443, 182] on span "5X (150 words/minute)" at bounding box center [456, 181] width 58 height 10
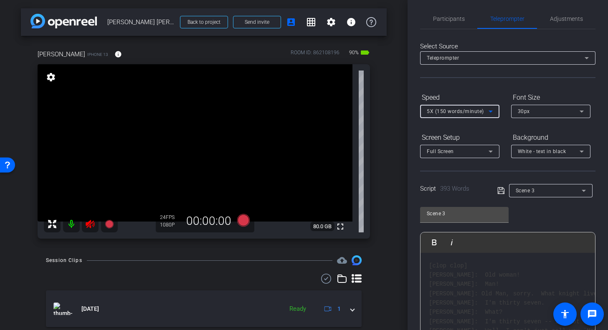
click at [491, 108] on icon at bounding box center [490, 111] width 10 height 10
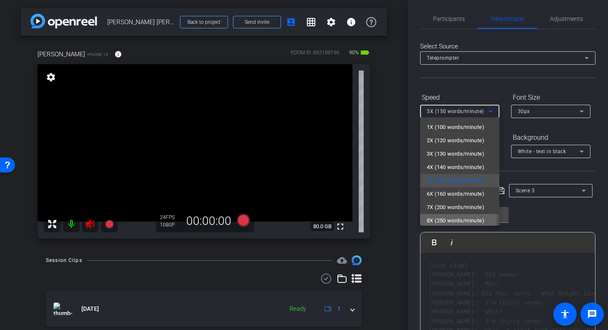
click at [441, 214] on mat-option "8X (250 words/minute)" at bounding box center [459, 220] width 79 height 13
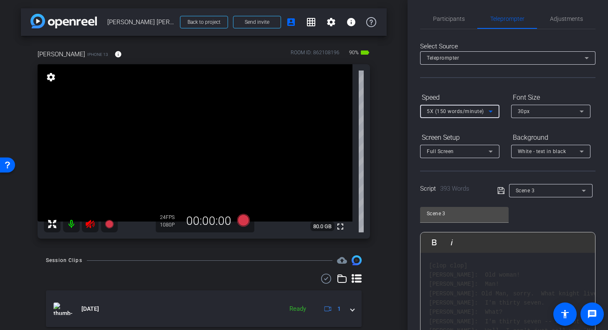
scroll to position [2, 0]
click at [490, 109] on icon at bounding box center [490, 111] width 10 height 10
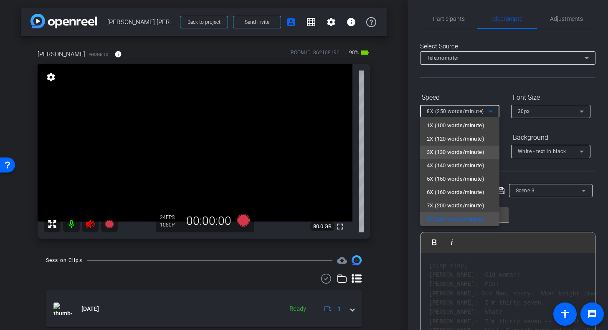
click at [467, 149] on span "3X (130 words/minute)" at bounding box center [456, 152] width 58 height 10
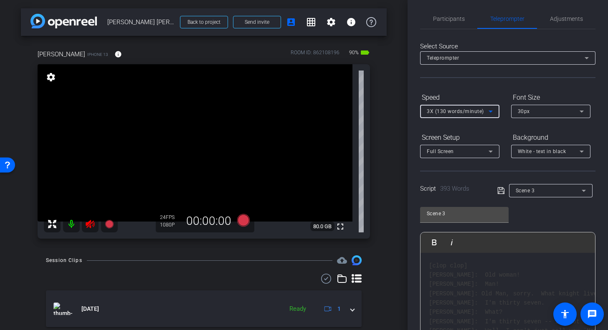
click at [490, 111] on icon at bounding box center [490, 112] width 4 height 2
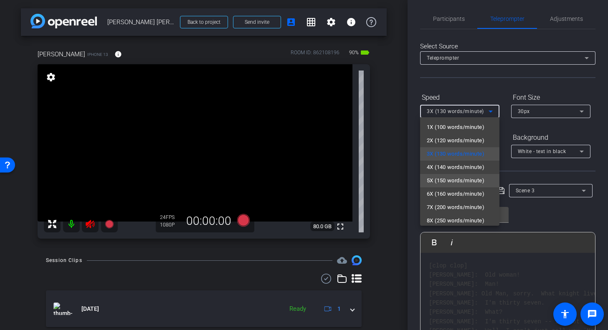
click at [459, 179] on span "5X (150 words/minute)" at bounding box center [456, 181] width 58 height 10
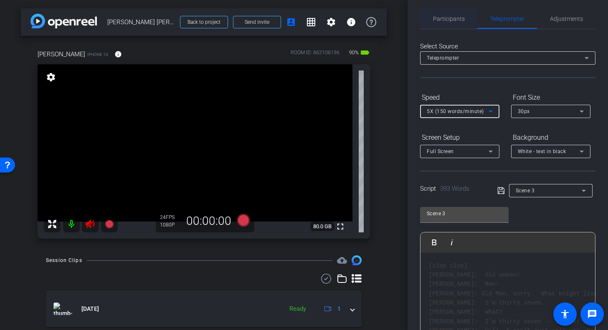
click at [452, 18] on span "Participants" at bounding box center [449, 19] width 32 height 6
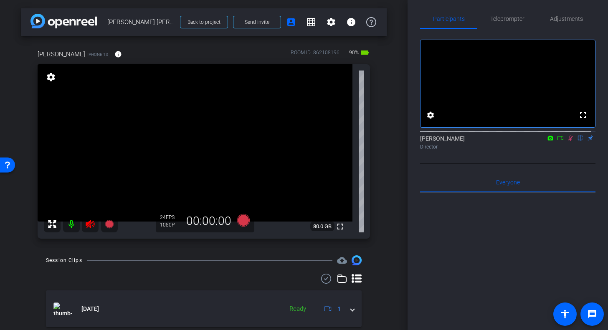
click at [557, 141] on icon at bounding box center [560, 138] width 7 height 6
click at [265, 20] on span at bounding box center [256, 22] width 47 height 20
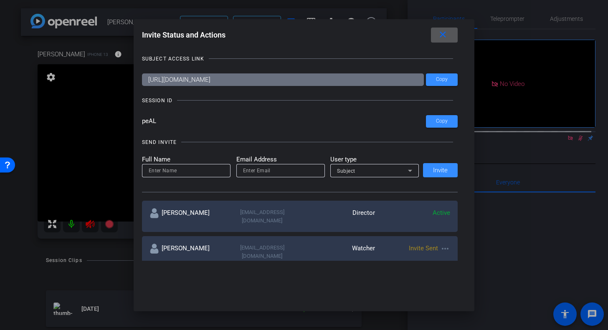
click at [192, 171] on input at bounding box center [186, 171] width 75 height 10
type input "D Watcher"
click at [258, 172] on input "email" at bounding box center [280, 171] width 75 height 10
type input "djohnson@sarepta.com"
click at [409, 171] on icon at bounding box center [410, 171] width 10 height 10
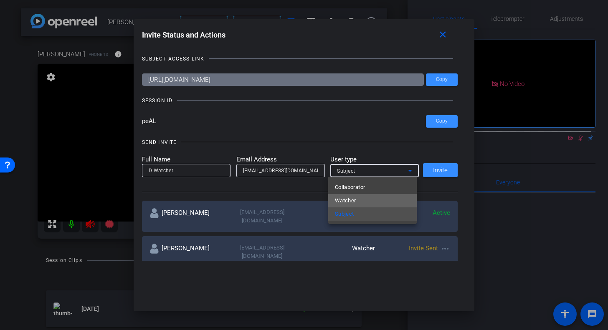
click at [358, 198] on mat-option "Watcher" at bounding box center [372, 200] width 88 height 13
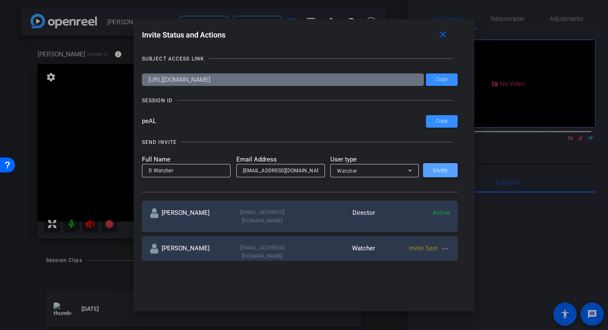
click at [439, 172] on span "Invite" at bounding box center [440, 170] width 15 height 6
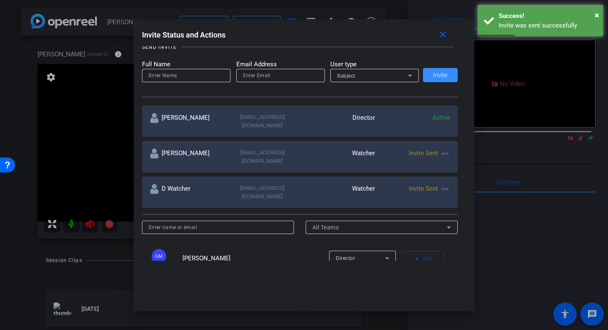
scroll to position [96, 0]
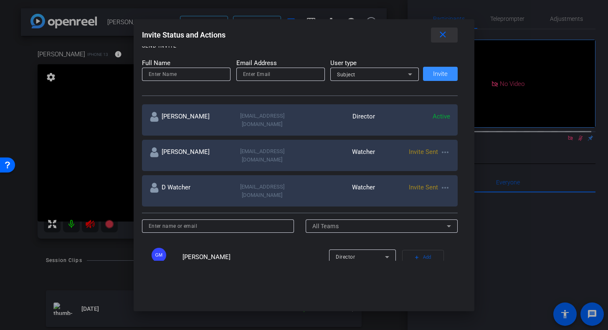
click at [444, 35] on mat-icon "close" at bounding box center [442, 35] width 10 height 10
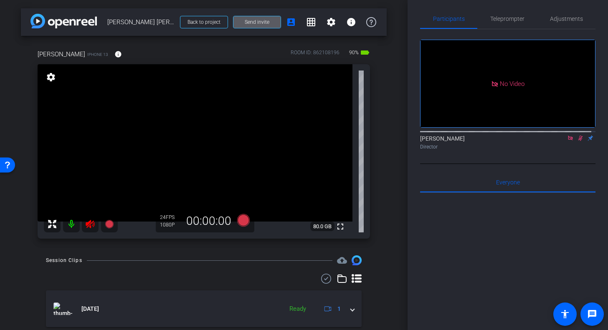
click at [568, 141] on icon at bounding box center [570, 138] width 7 height 6
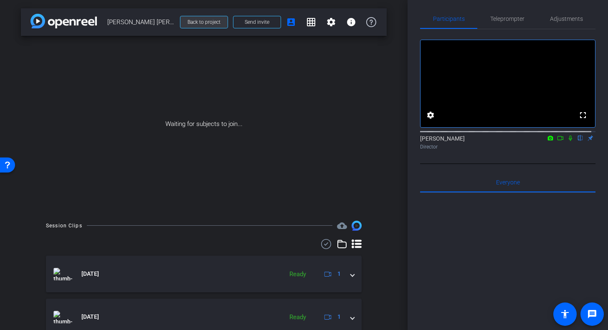
click at [190, 20] on span "Back to project" at bounding box center [203, 22] width 33 height 6
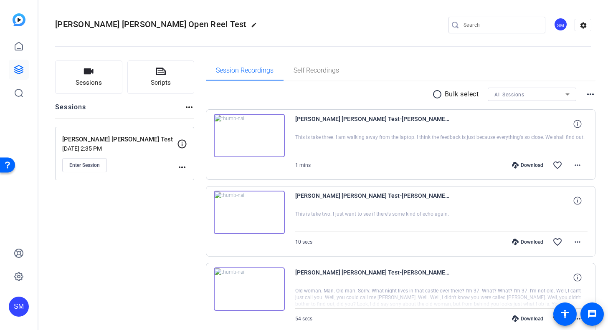
click at [374, 65] on div "Session Recordings Self Recordings" at bounding box center [401, 71] width 390 height 20
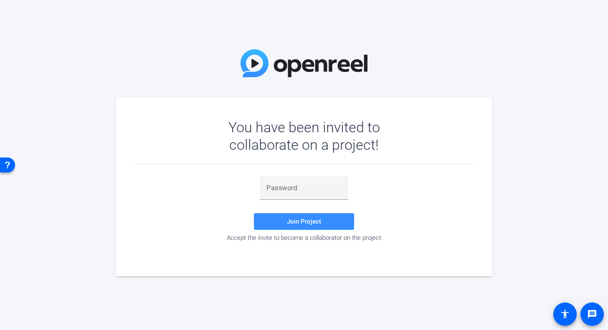
click at [47, 76] on div "You have been invited to collaborate on a project! Join Project Accept the invi…" at bounding box center [304, 165] width 608 height 330
click at [288, 188] on input "text" at bounding box center [303, 188] width 75 height 10
click at [34, 114] on div "You have been invited to collaborate on a project! BDm Join Project Accept the …" at bounding box center [304, 165] width 608 height 330
click at [288, 189] on input "BDm" at bounding box center [303, 188] width 75 height 10
click at [36, 56] on div "You have been invited to collaborate on a project! BDm9J Join Project Accept th…" at bounding box center [304, 165] width 608 height 330
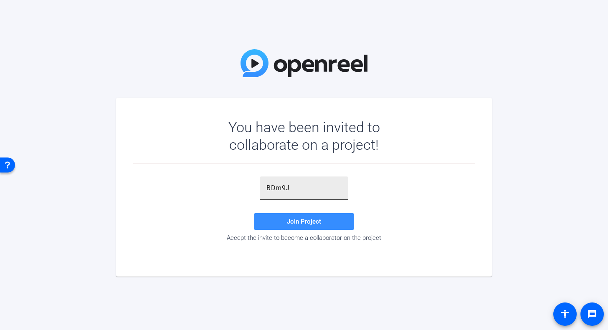
click at [300, 188] on input "BDm9J" at bounding box center [303, 188] width 75 height 10
type input "BDm9J@"
click at [307, 223] on span "Join Project" at bounding box center [304, 222] width 34 height 8
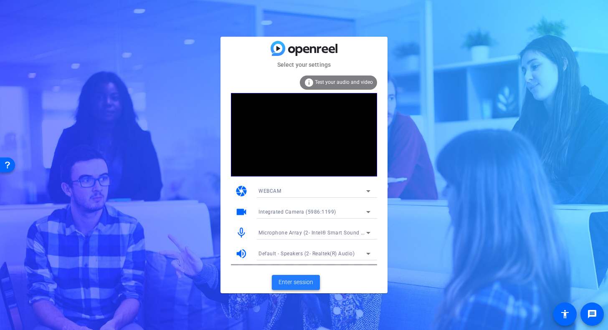
click at [294, 283] on span "Enter session" at bounding box center [295, 282] width 35 height 9
